Goal: Ask a question

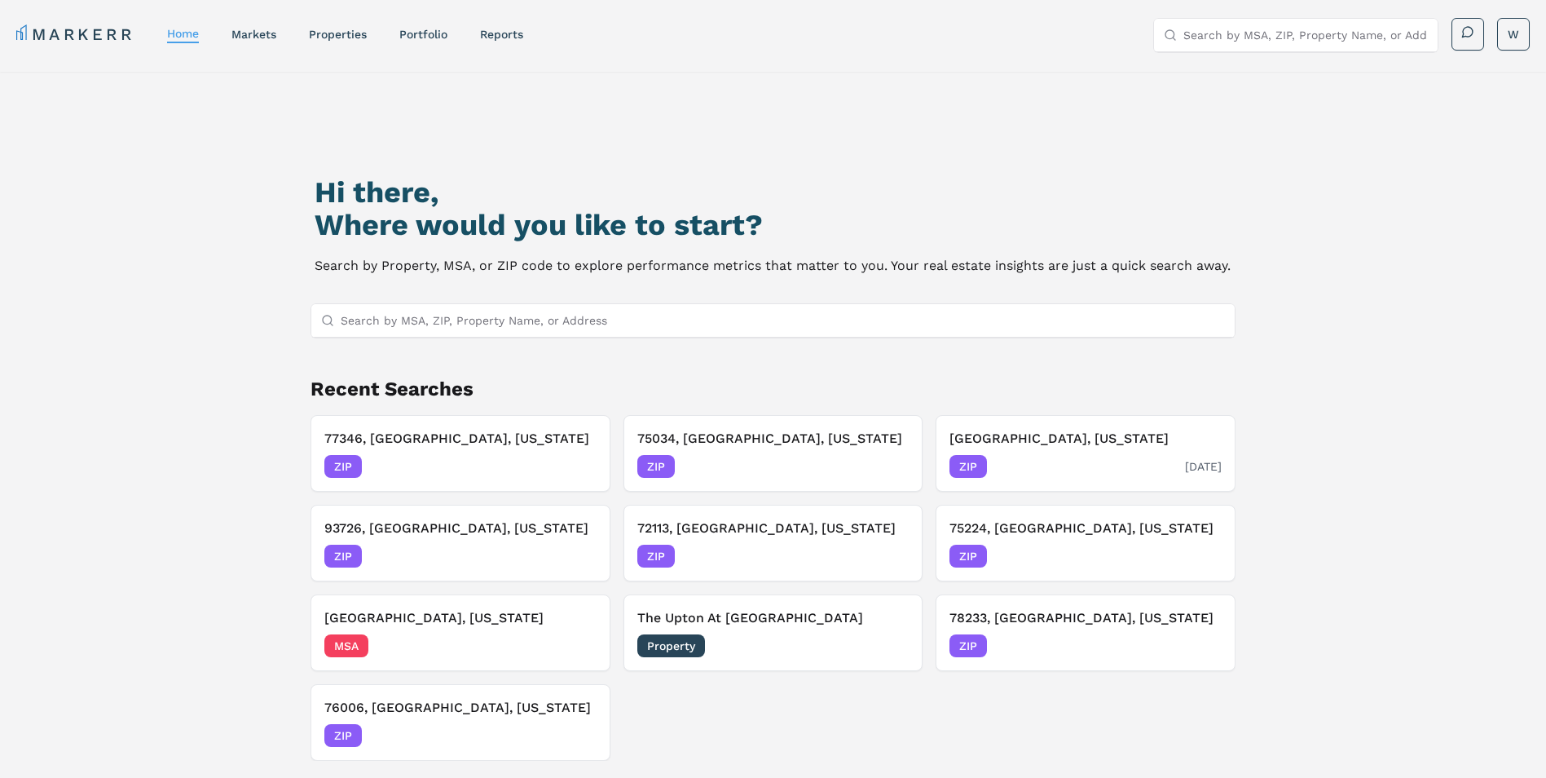
click at [1052, 452] on div "33813, [GEOGRAPHIC_DATA], [US_STATE] ZIP [DATE]" at bounding box center [1086, 453] width 272 height 49
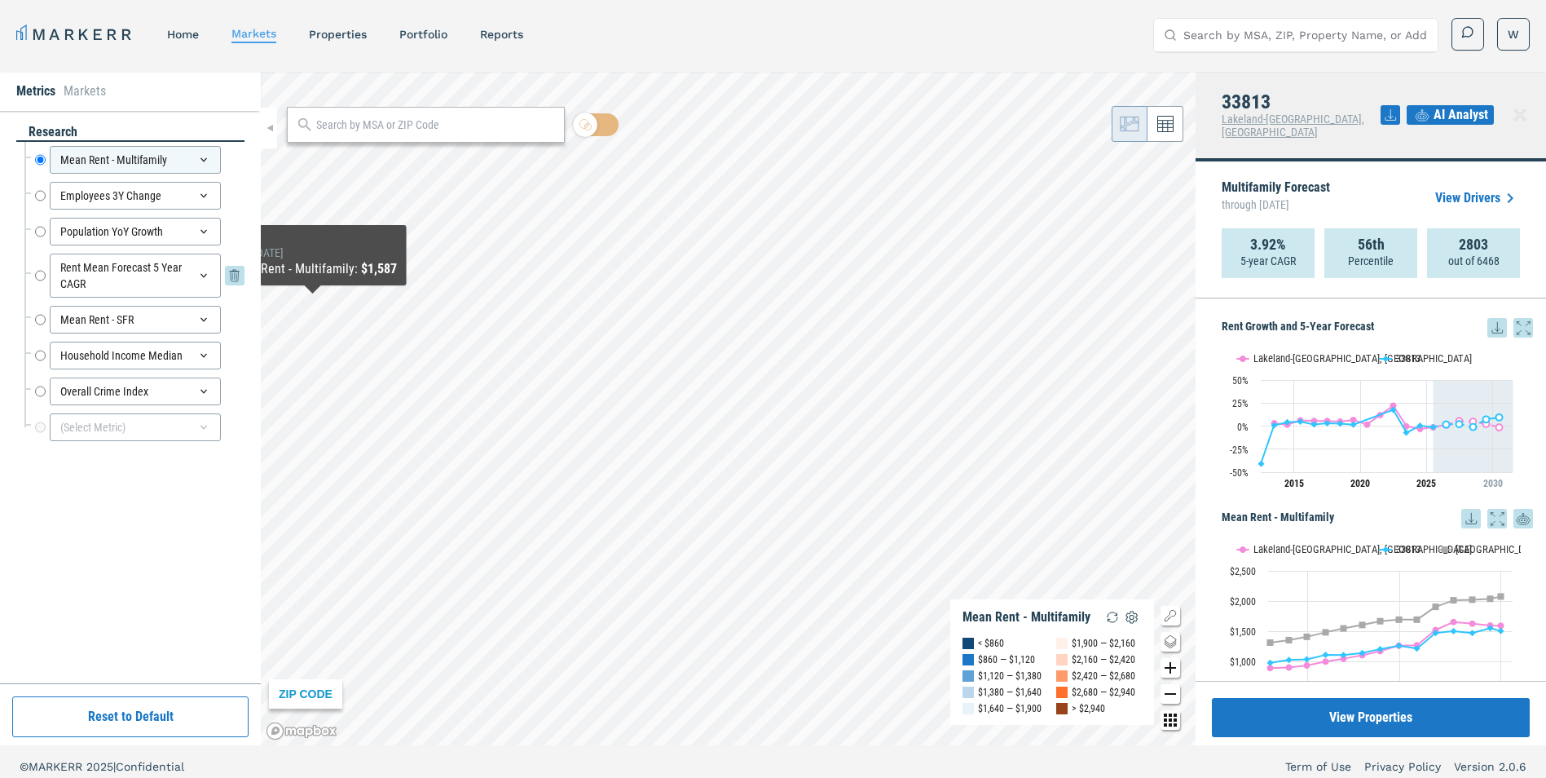
click at [39, 273] on input "Rent Mean Forecast 5 Year CAGR" at bounding box center [40, 276] width 11 height 44
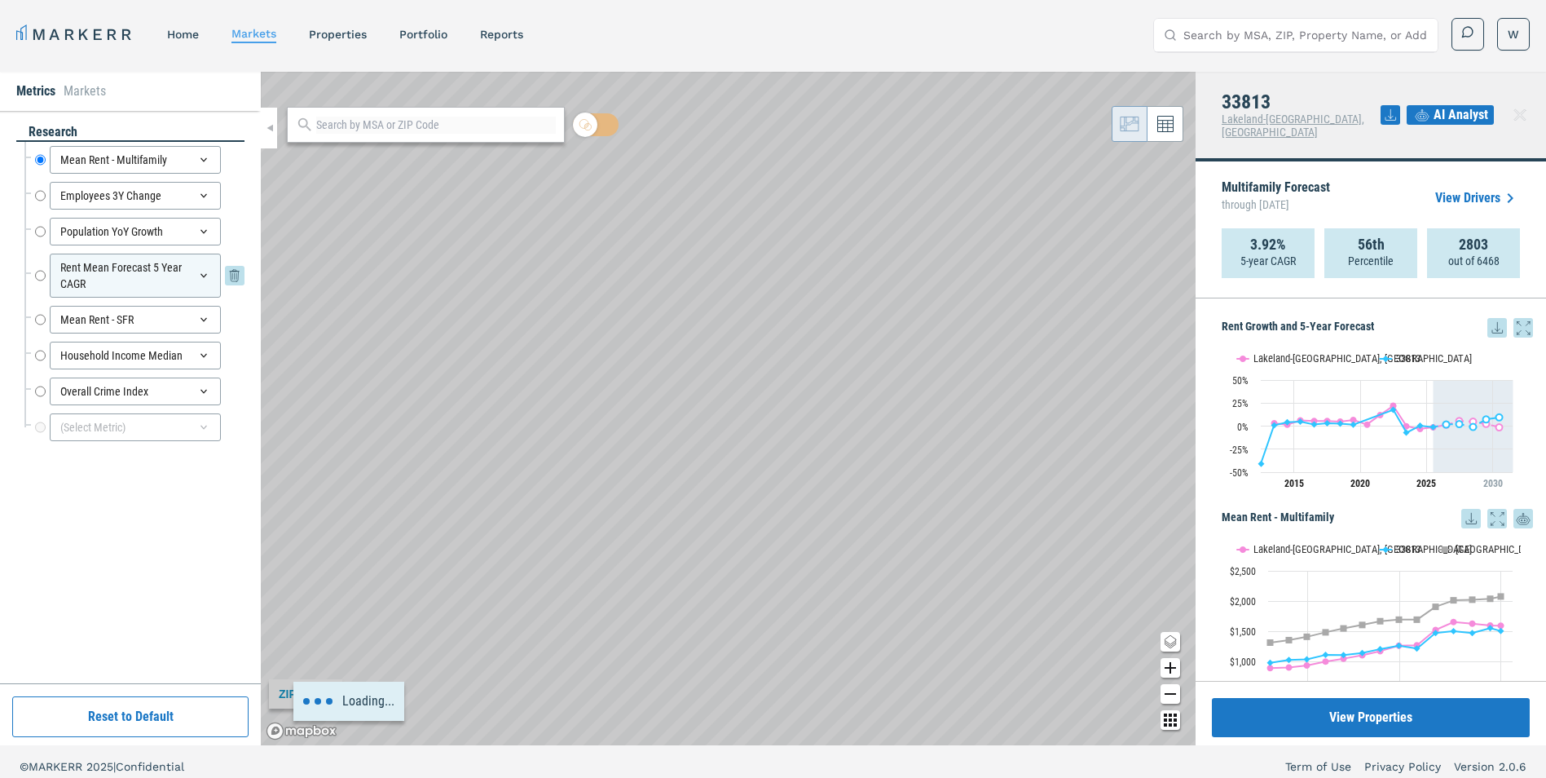
radio input "false"
radio input "true"
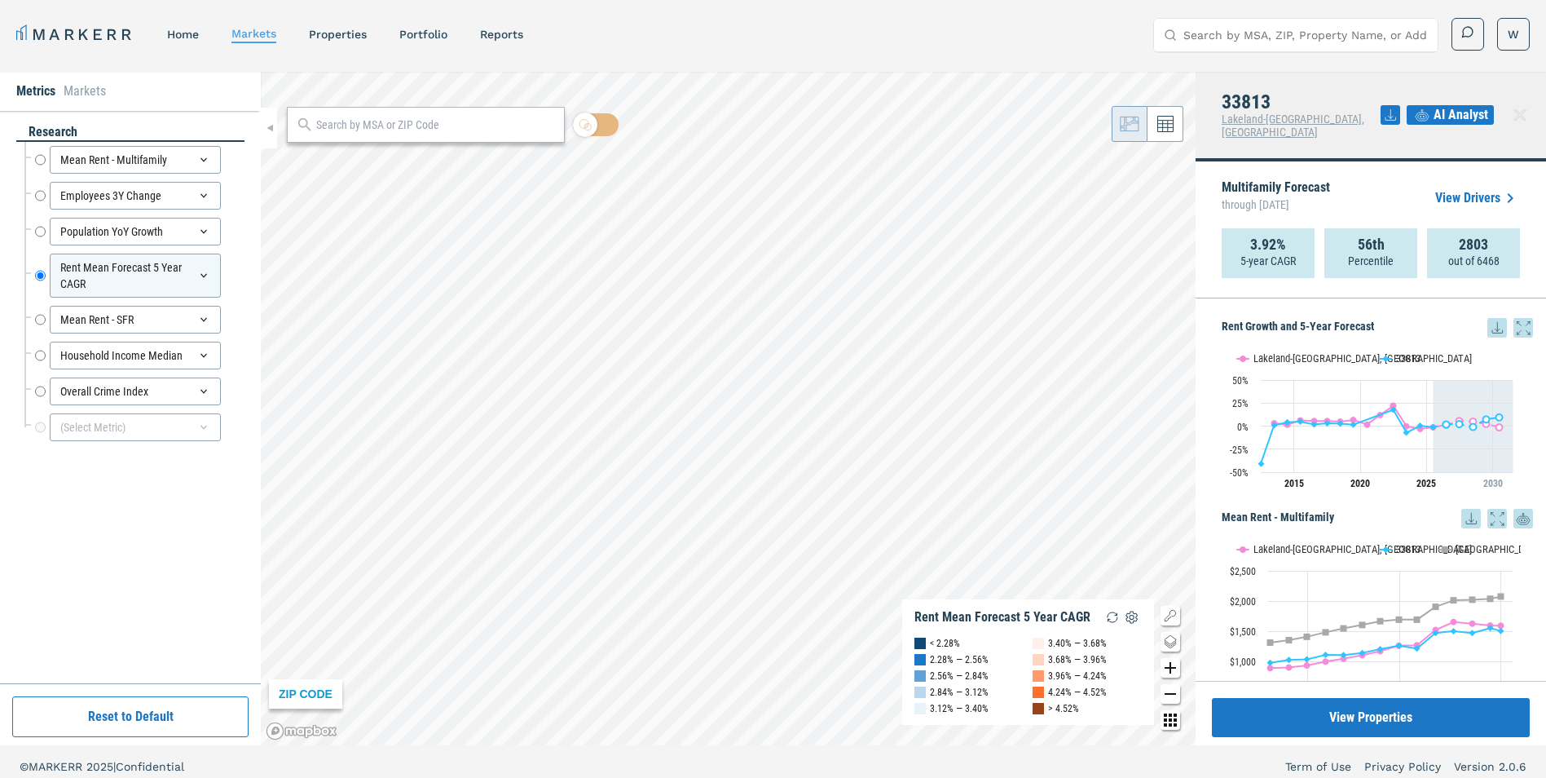
drag, startPoint x: 233, startPoint y: 156, endPoint x: 16, endPoint y: 287, distance: 253.5
click at [233, 156] on icon at bounding box center [235, 161] width 8 height 10
